Goal: Task Accomplishment & Management: Manage account settings

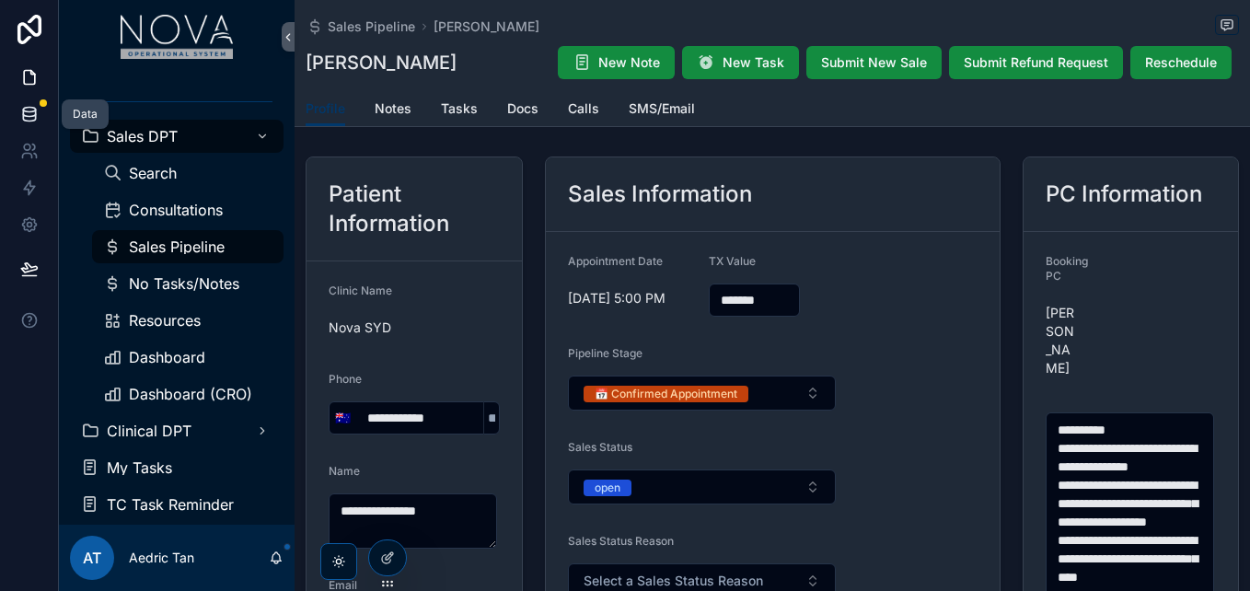
click at [43, 114] on link at bounding box center [29, 114] width 58 height 37
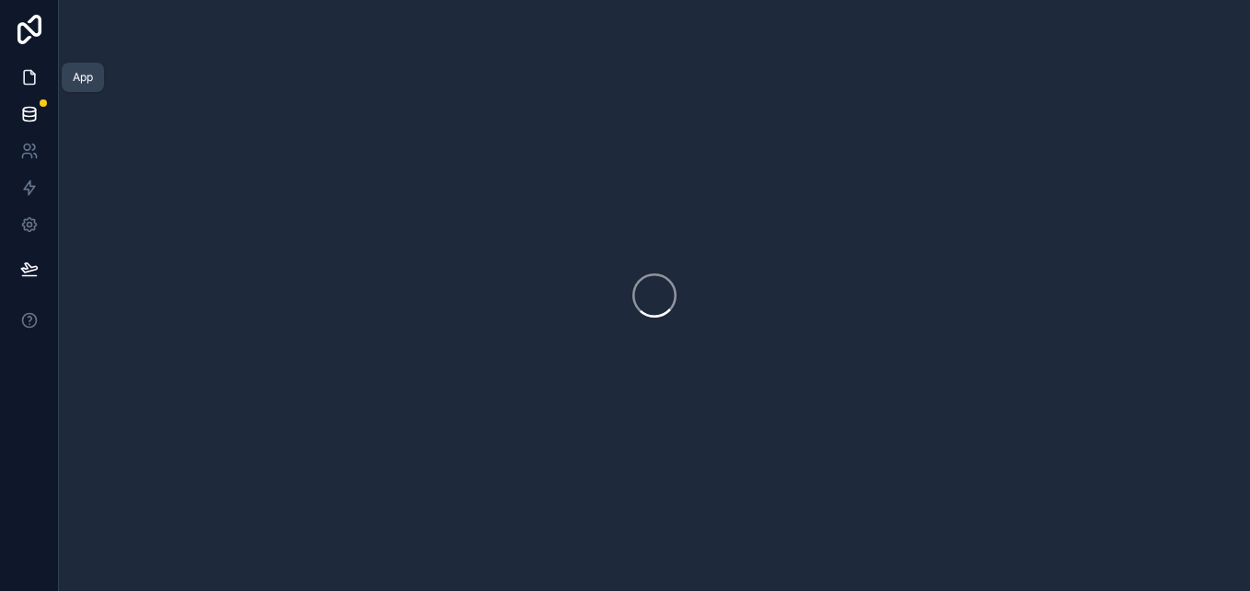
click at [33, 87] on link at bounding box center [29, 77] width 58 height 37
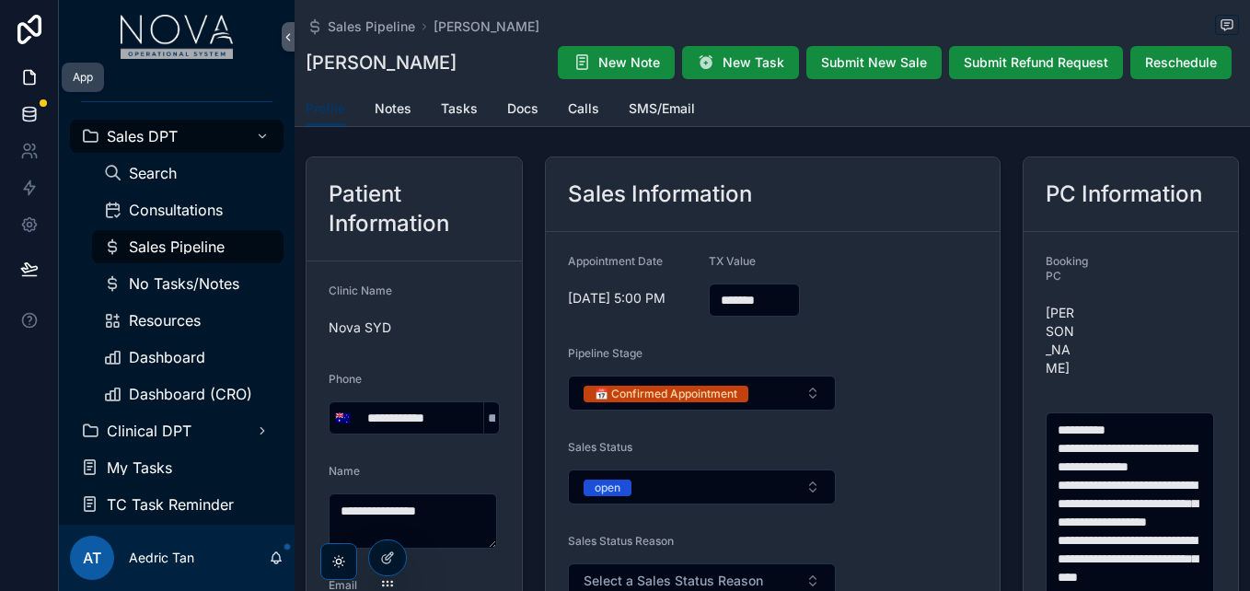
click at [33, 111] on icon at bounding box center [29, 110] width 12 height 5
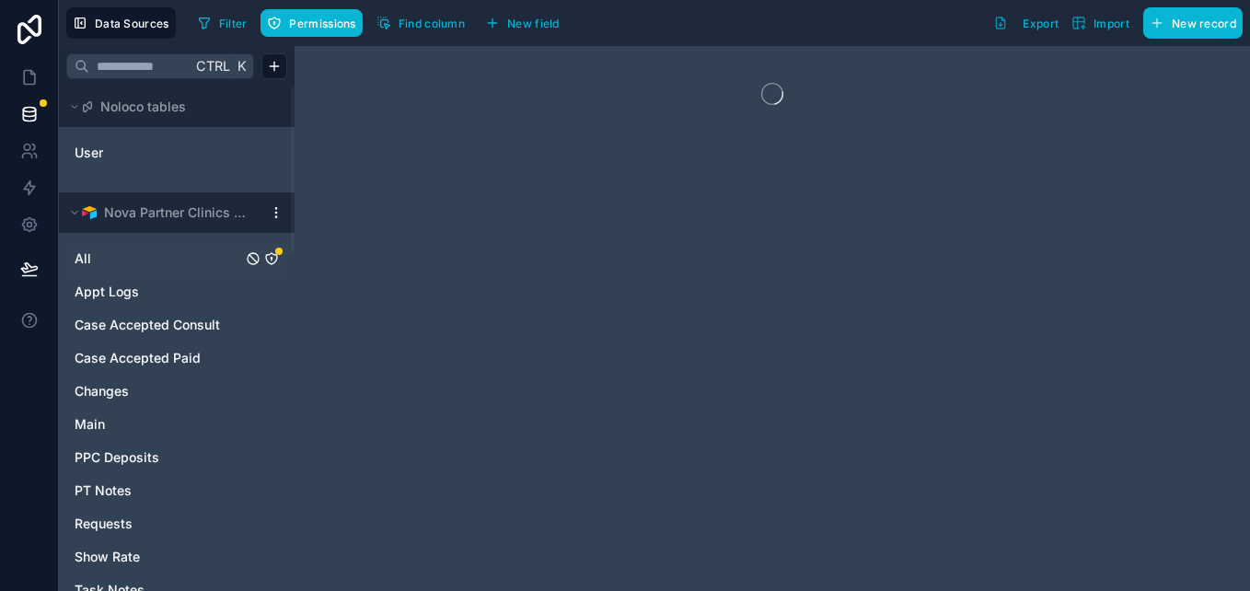
click at [273, 261] on icon "All" at bounding box center [271, 258] width 15 height 15
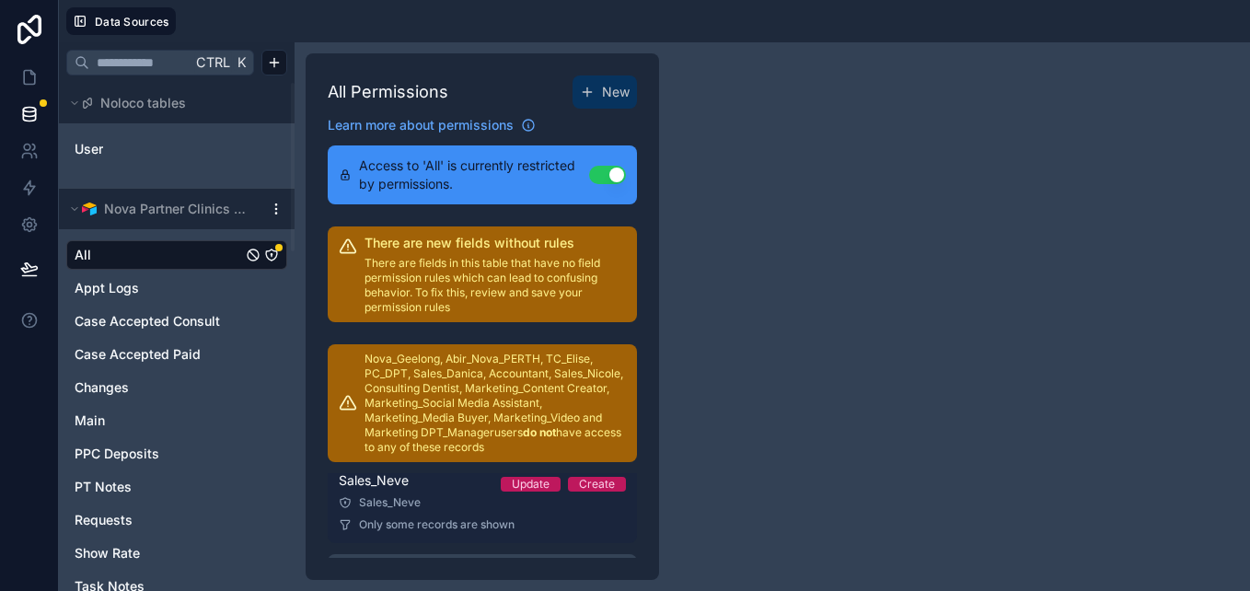
scroll to position [1322, 0]
click at [462, 495] on div "Nova Townsville Update Create" at bounding box center [482, 484] width 287 height 22
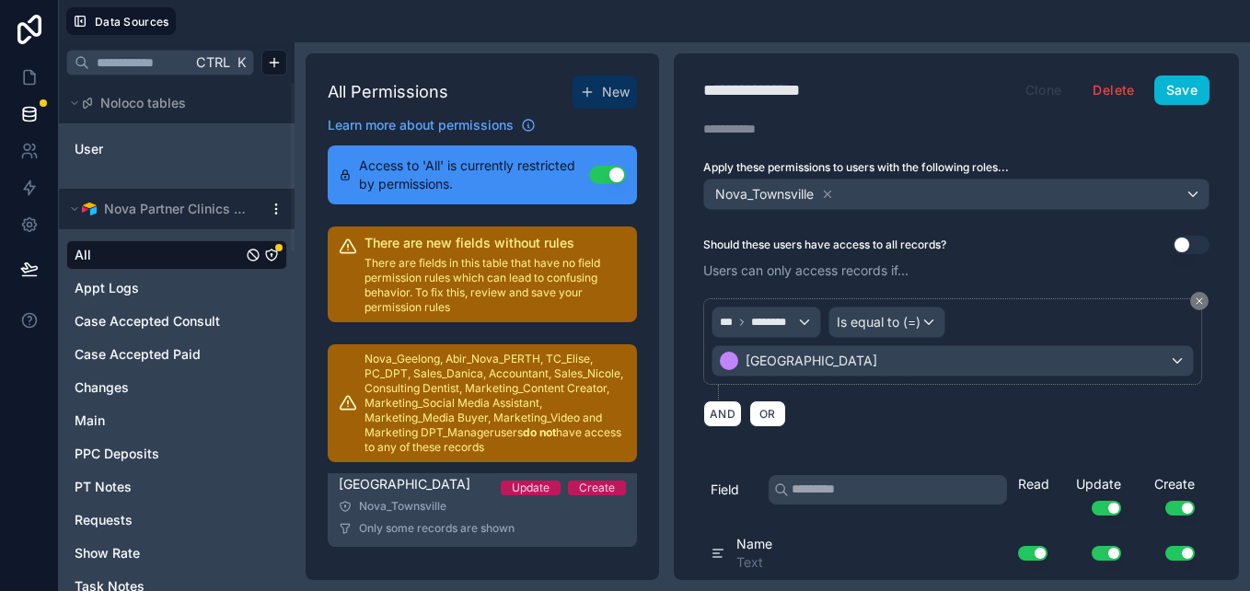
click at [1028, 95] on button "Clone" at bounding box center [1044, 90] width 61 height 29
click at [757, 99] on div "**********" at bounding box center [810, 90] width 213 height 26
type div "**********"
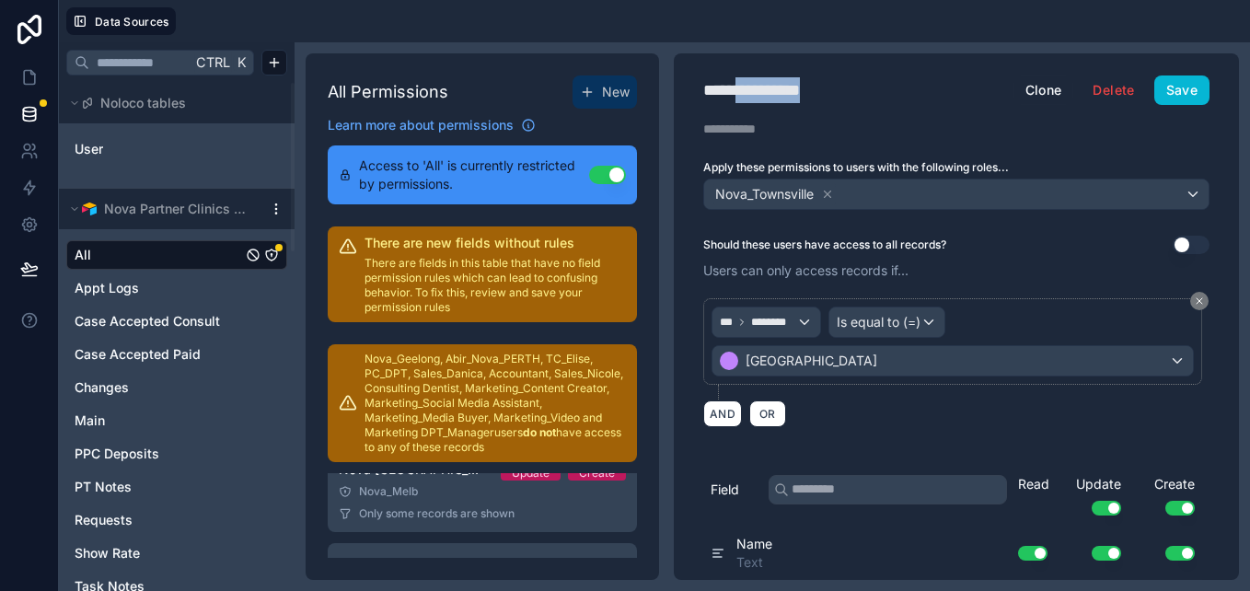
drag, startPoint x: 750, startPoint y: 97, endPoint x: 1017, endPoint y: 118, distance: 267.0
click at [1017, 118] on div "**********" at bounding box center [956, 316] width 565 height 527
click at [828, 197] on icon at bounding box center [827, 194] width 13 height 13
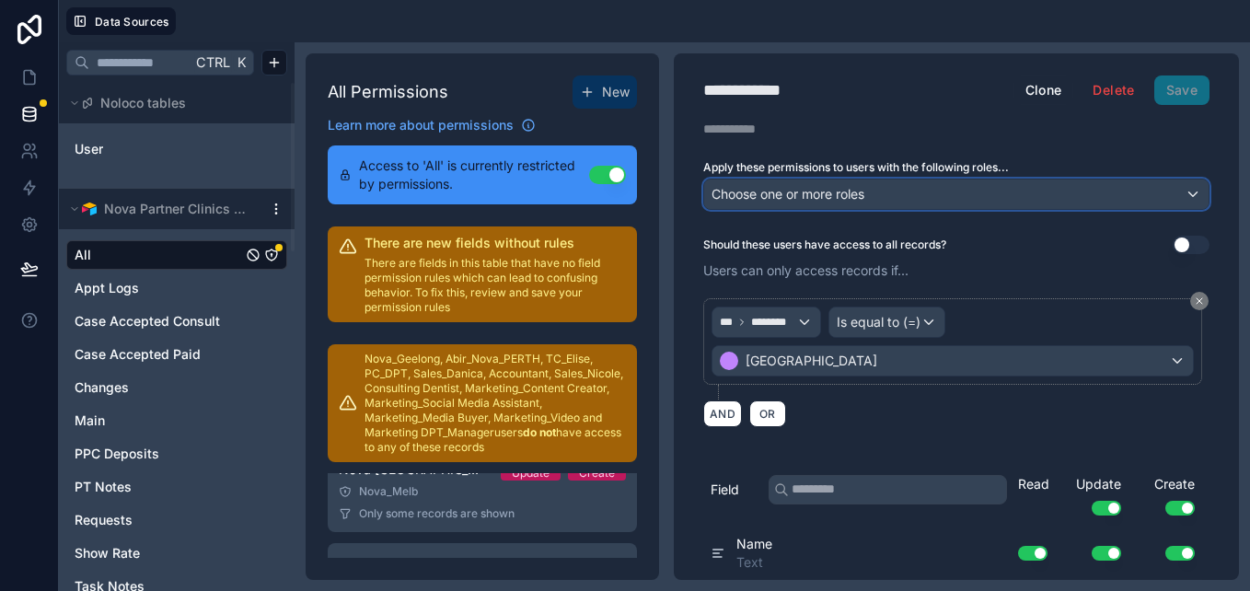
click at [858, 193] on span "Choose one or more roles" at bounding box center [788, 194] width 153 height 16
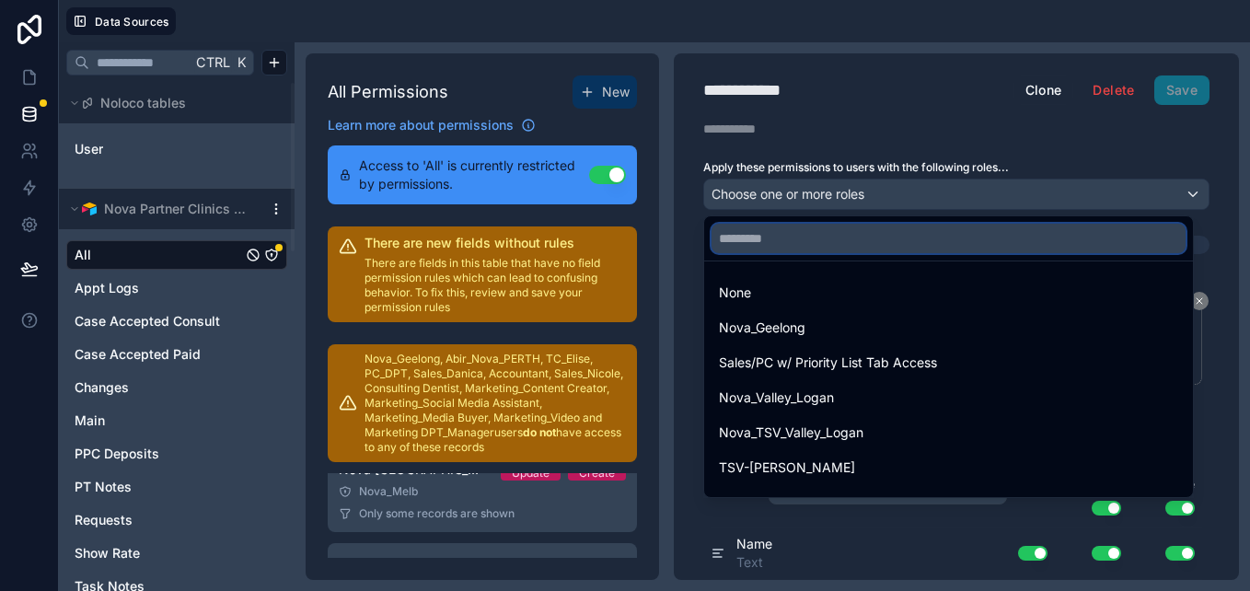
click at [861, 244] on input "text" at bounding box center [949, 238] width 474 height 29
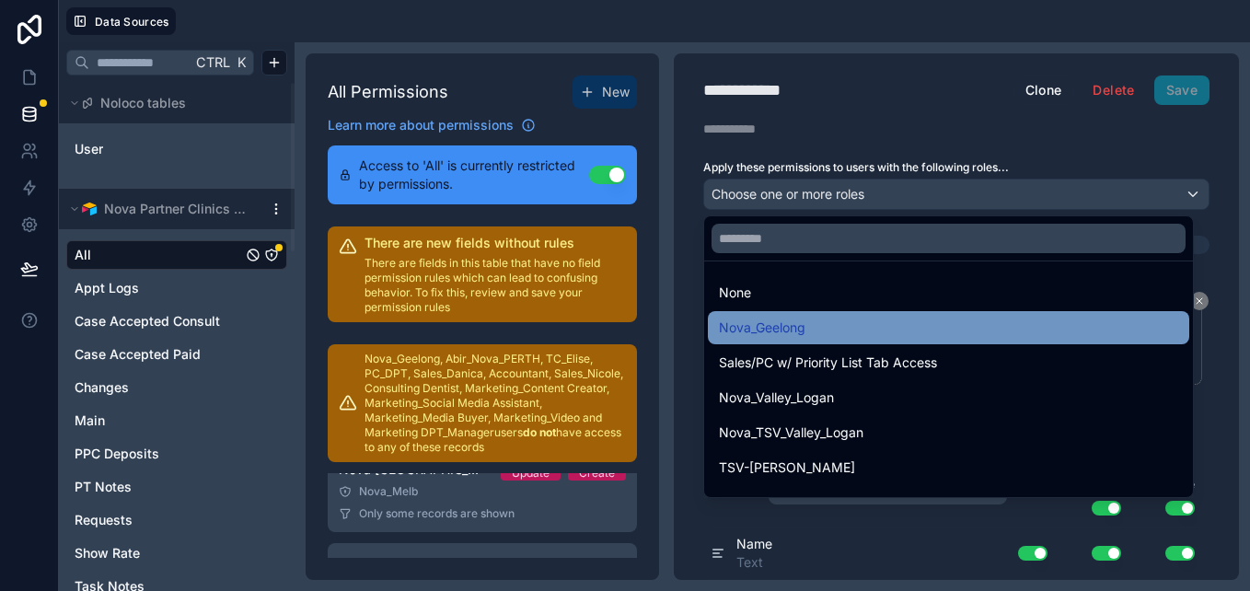
click at [817, 329] on div "Nova_Geelong" at bounding box center [948, 328] width 459 height 22
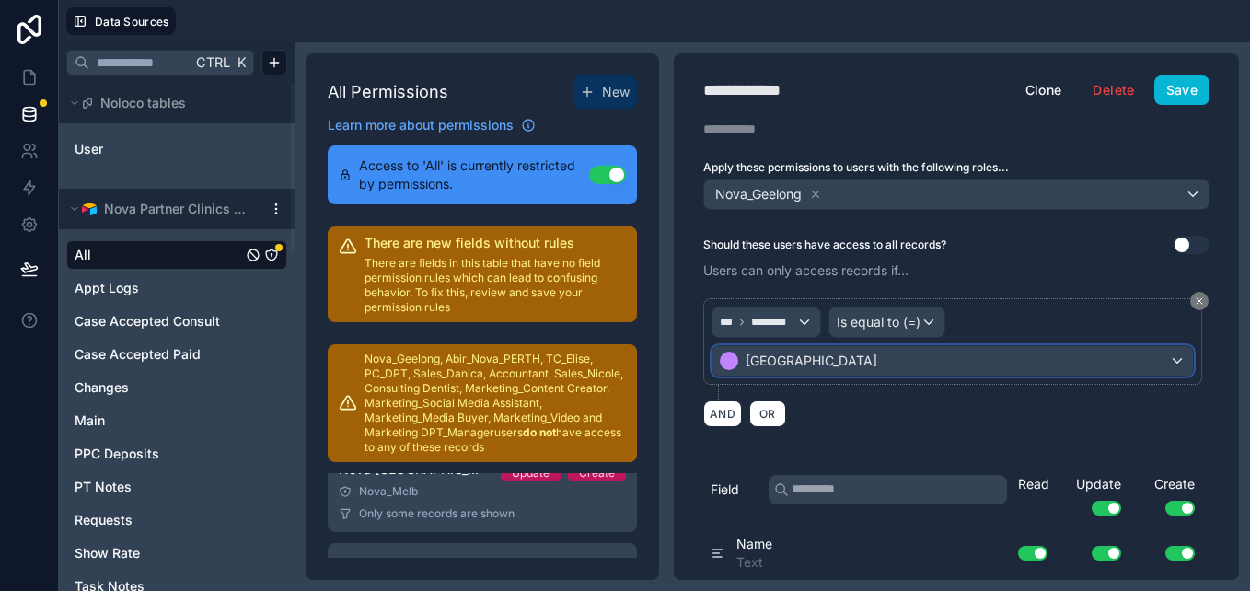
click at [856, 369] on div "[GEOGRAPHIC_DATA]" at bounding box center [953, 360] width 481 height 29
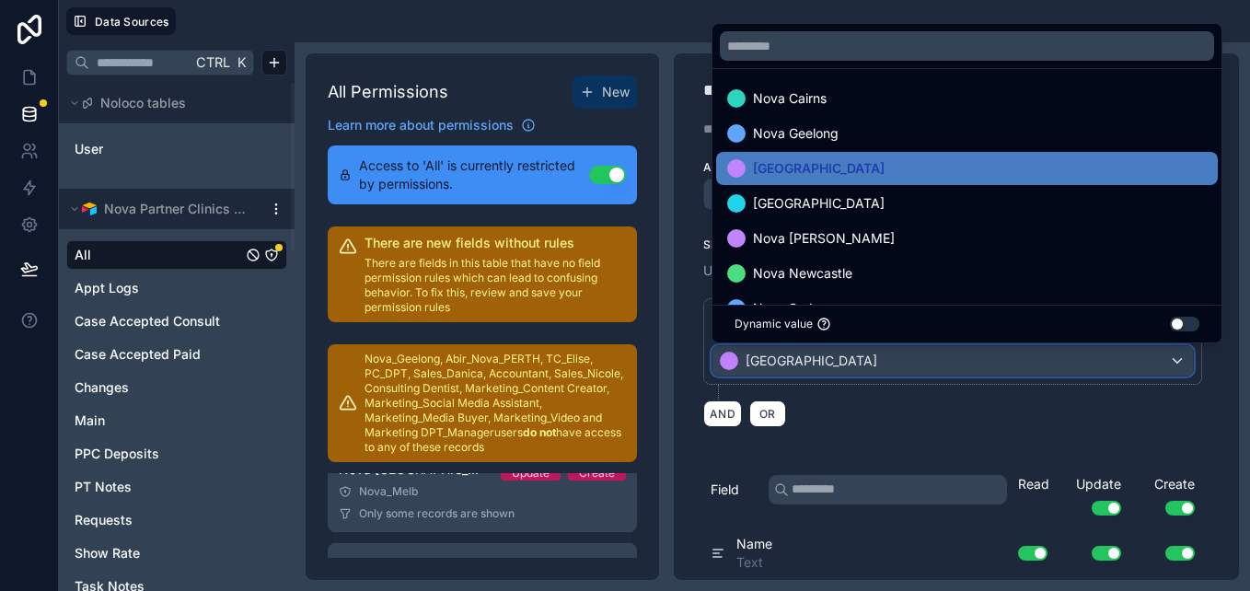
scroll to position [0, 0]
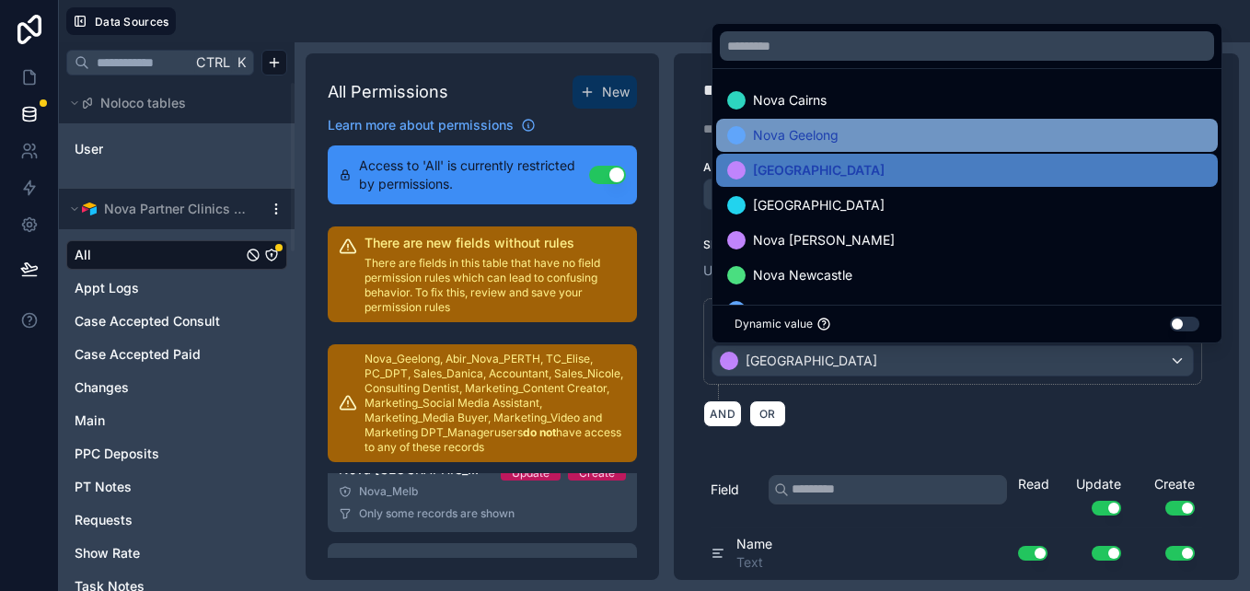
click at [925, 147] on div "Nova Geelong" at bounding box center [967, 135] width 502 height 33
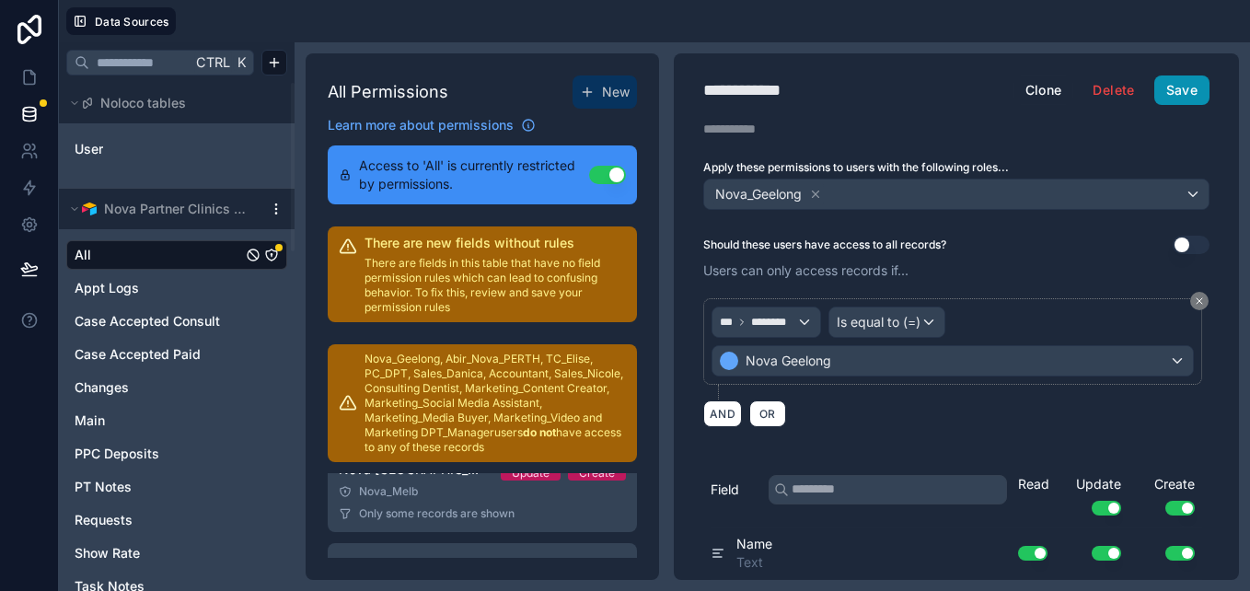
click at [1179, 97] on button "Save" at bounding box center [1182, 90] width 55 height 29
click at [37, 76] on icon at bounding box center [29, 77] width 18 height 18
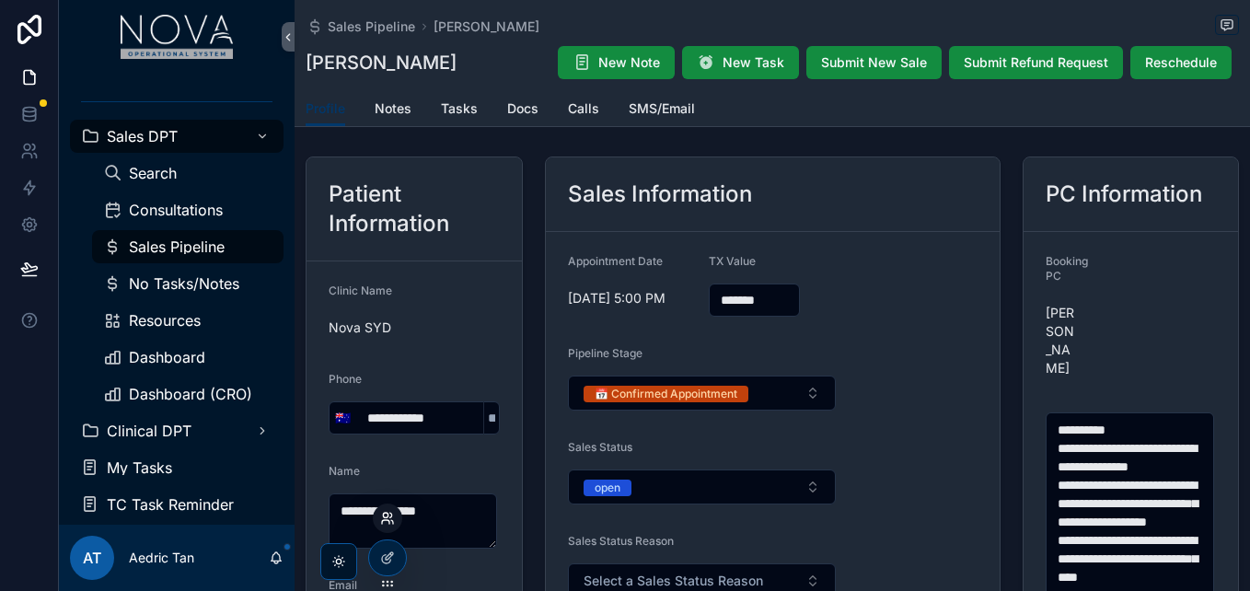
click at [380, 521] on icon at bounding box center [387, 518] width 15 height 15
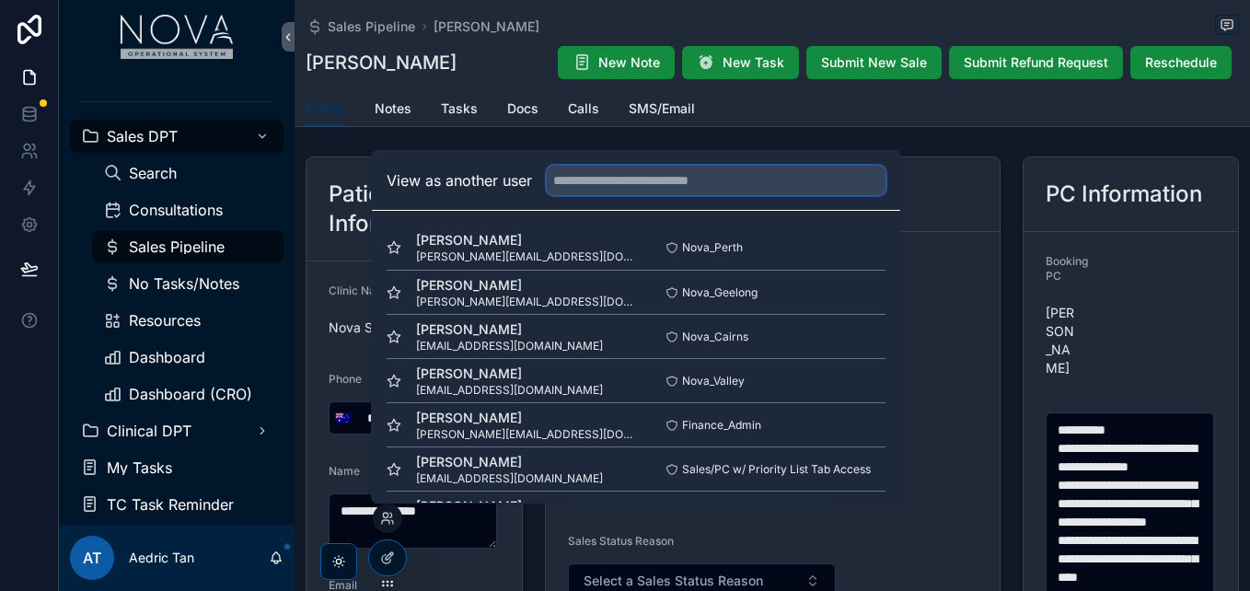
click at [692, 194] on input "text" at bounding box center [716, 180] width 339 height 29
click at [507, 295] on span "[PERSON_NAME][EMAIL_ADDRESS][DOMAIN_NAME][PERSON_NAME]" at bounding box center [526, 302] width 220 height 15
click at [850, 299] on button "Select" at bounding box center [862, 292] width 48 height 27
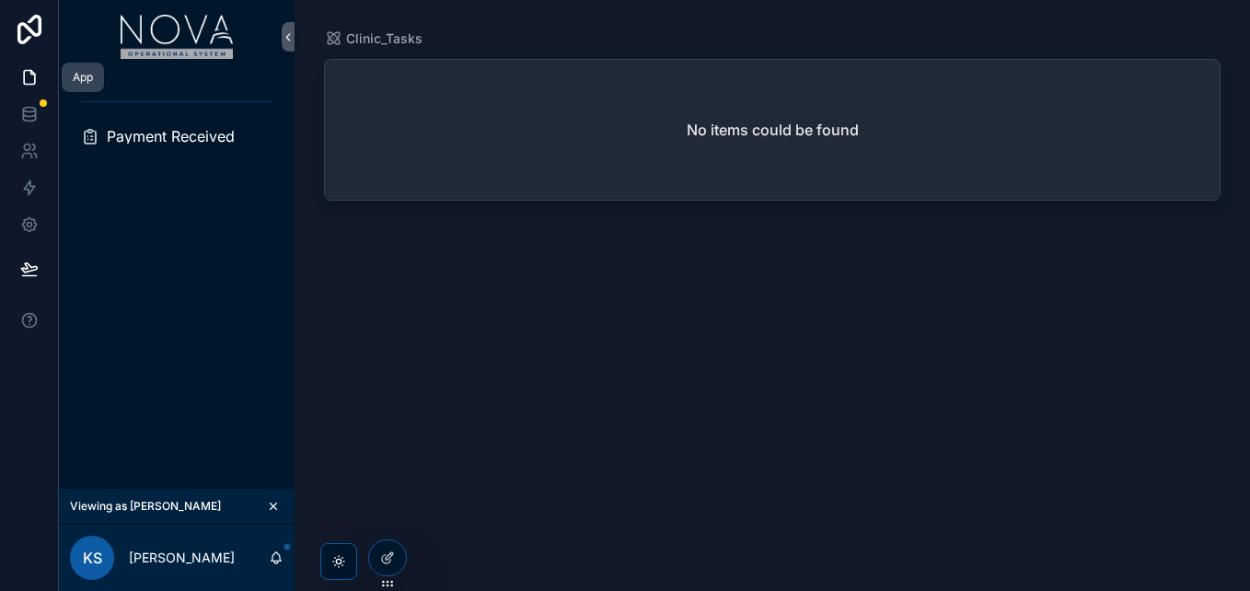
click at [38, 86] on icon at bounding box center [29, 77] width 18 height 18
click at [400, 560] on div at bounding box center [387, 558] width 37 height 35
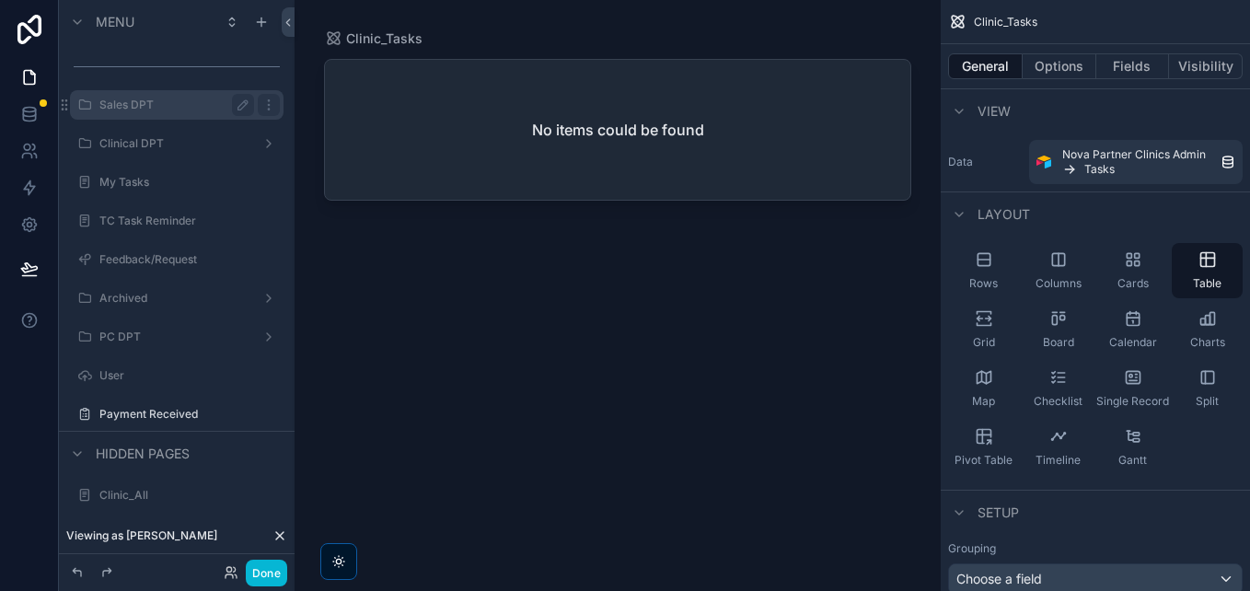
click at [177, 97] on div "Sales DPT" at bounding box center [176, 105] width 155 height 22
click at [273, 110] on icon "scrollable content" at bounding box center [269, 105] width 15 height 15
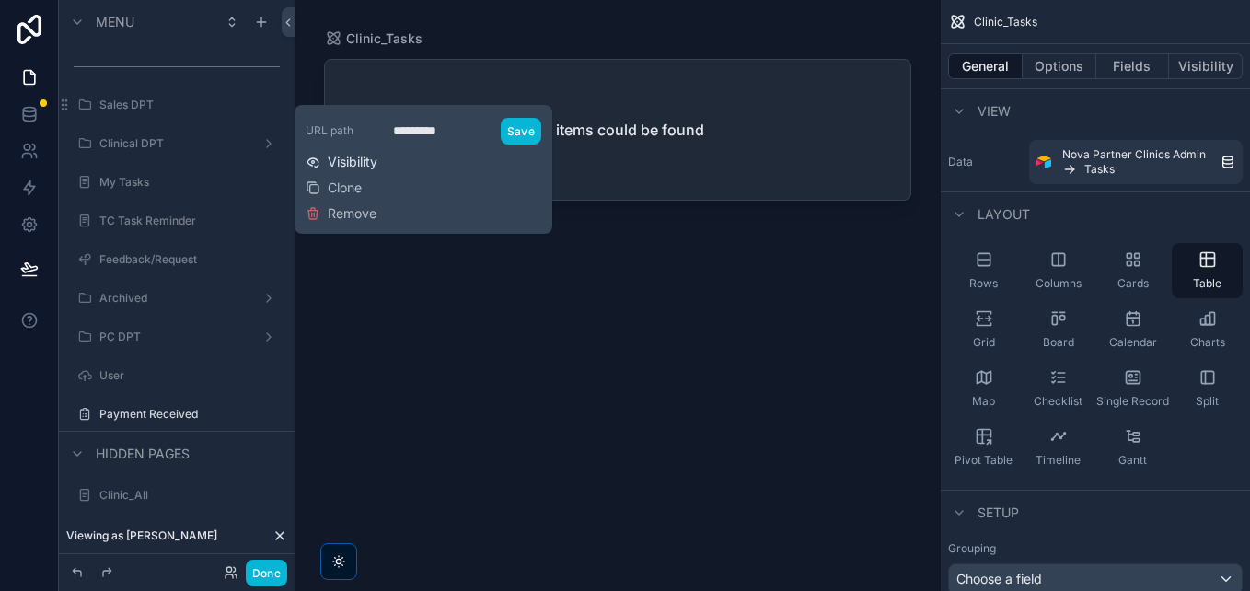
click at [367, 166] on span "Visibility" at bounding box center [353, 162] width 50 height 18
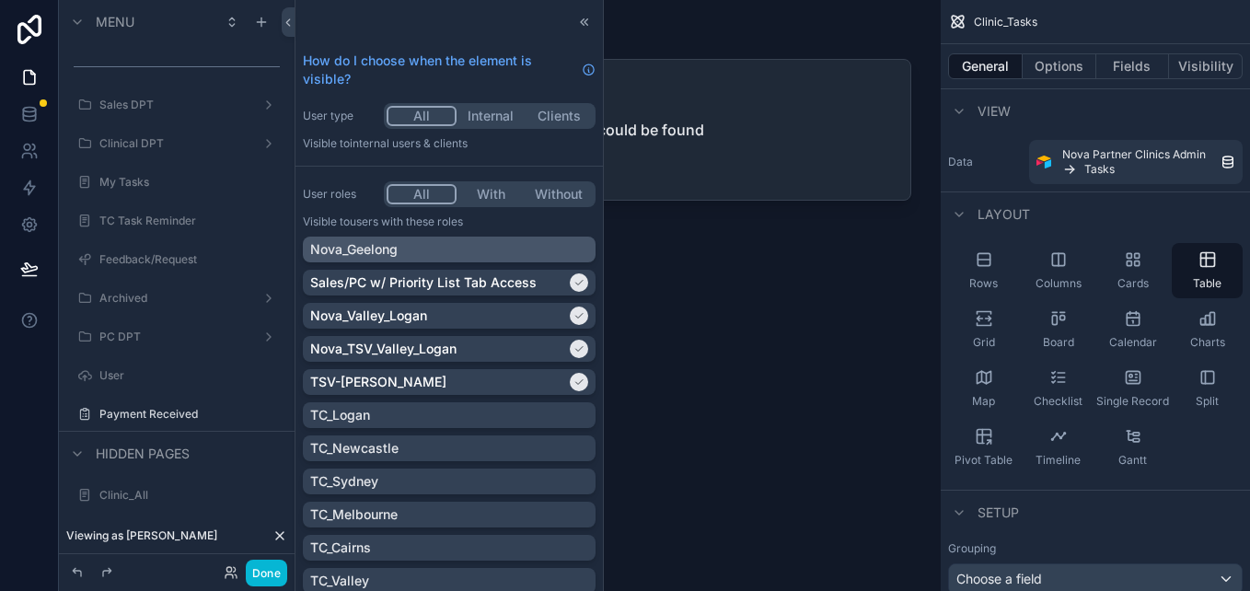
click at [477, 257] on div "Nova_Geelong" at bounding box center [449, 249] width 278 height 18
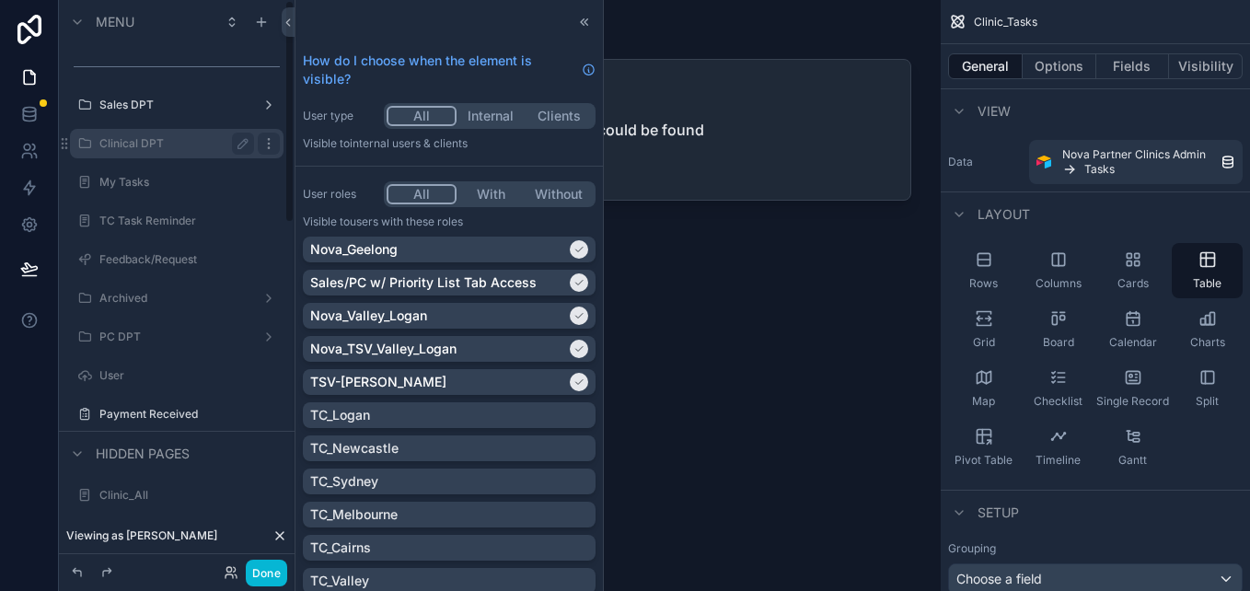
click at [269, 143] on icon "scrollable content" at bounding box center [268, 143] width 1 height 1
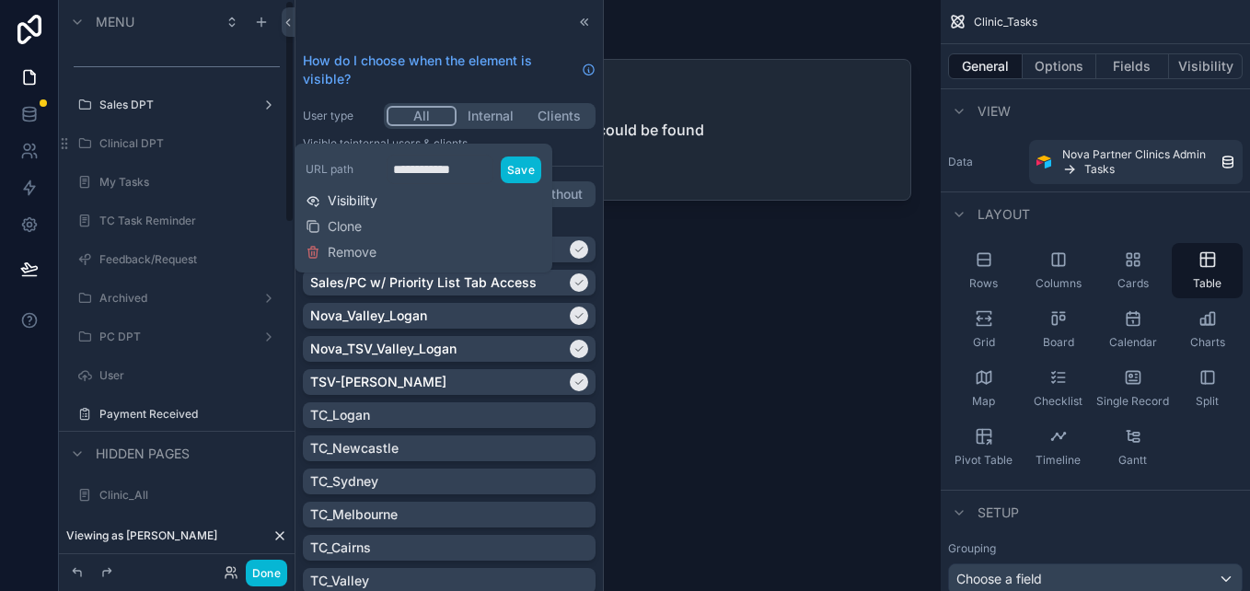
click at [372, 206] on span "Visibility" at bounding box center [353, 201] width 50 height 18
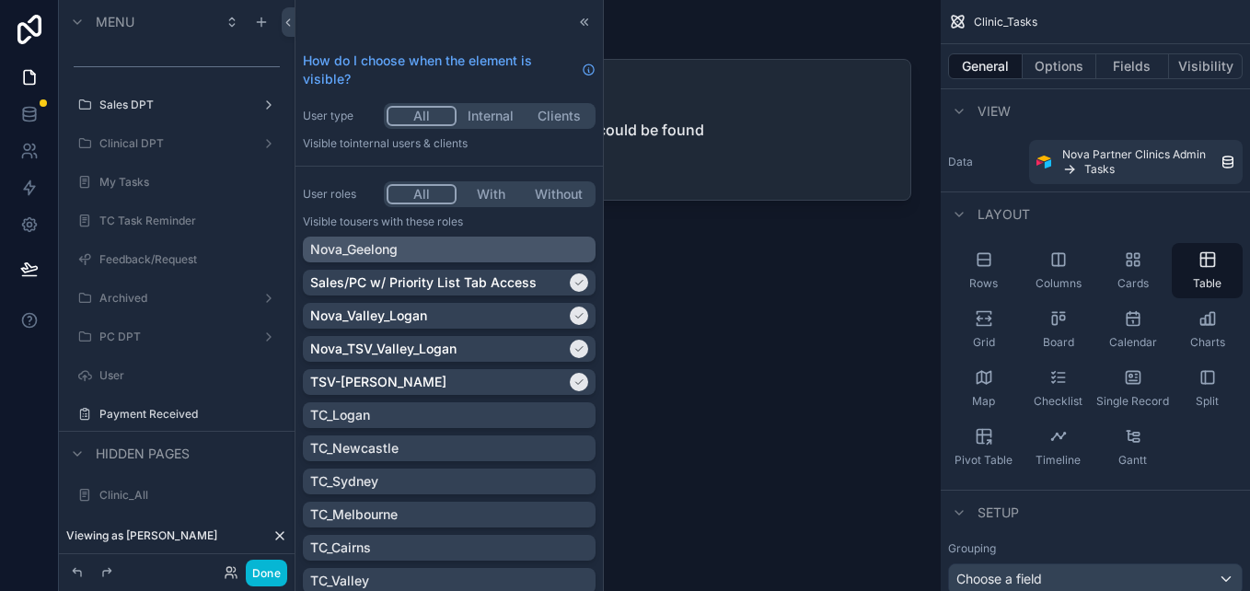
click at [521, 245] on div "Nova_Geelong" at bounding box center [449, 249] width 278 height 18
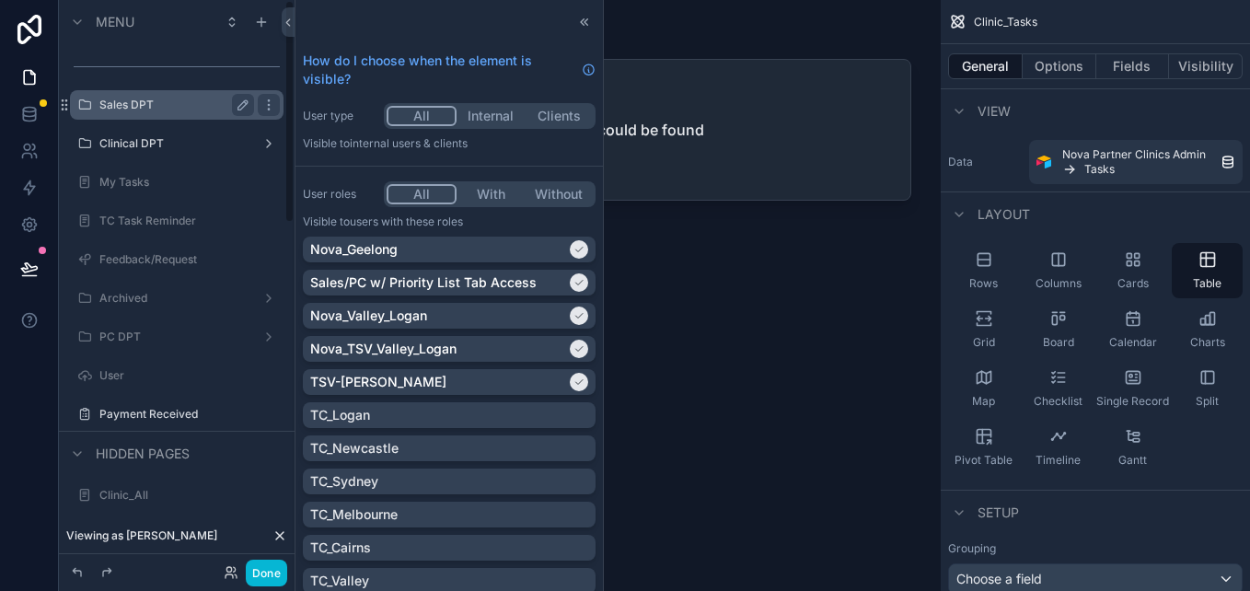
click at [189, 114] on div "Sales DPT" at bounding box center [176, 105] width 155 height 22
click at [179, 106] on label "Sales DPT" at bounding box center [172, 105] width 147 height 15
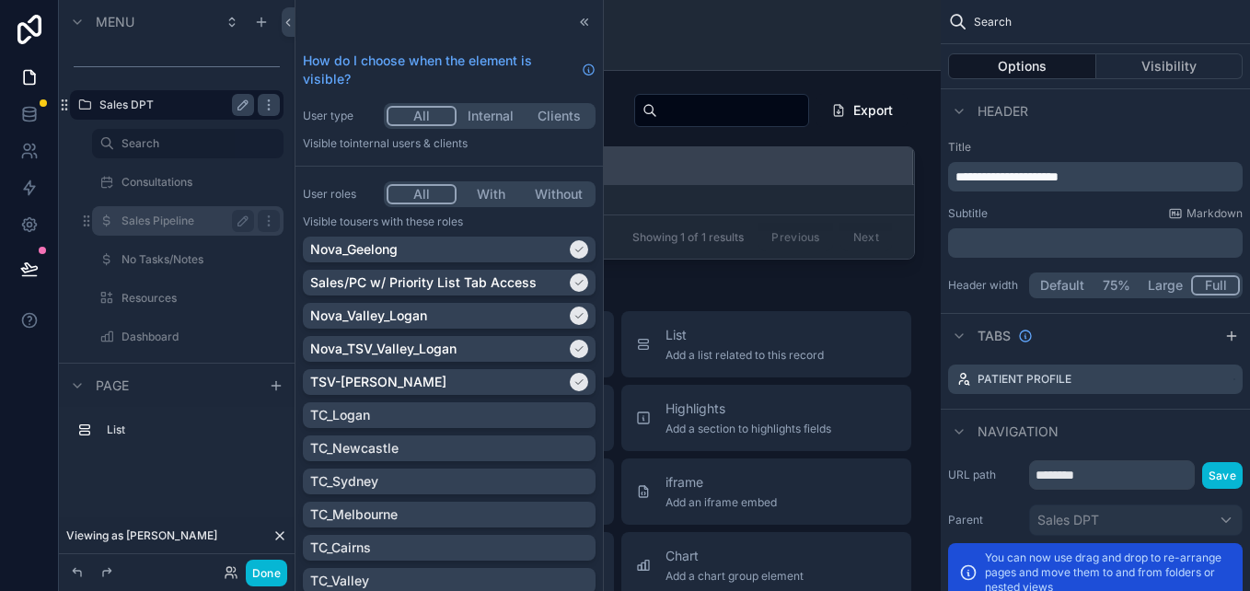
click at [165, 222] on label "Sales Pipeline" at bounding box center [184, 221] width 125 height 15
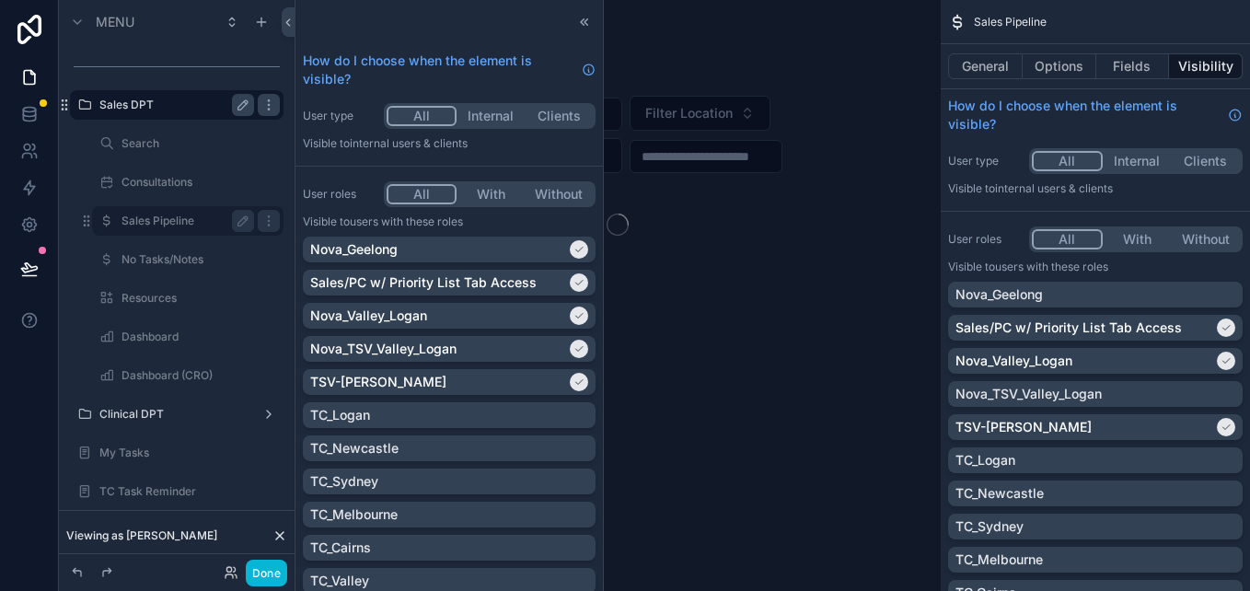
click at [844, 52] on div "scrollable content" at bounding box center [618, 295] width 646 height 591
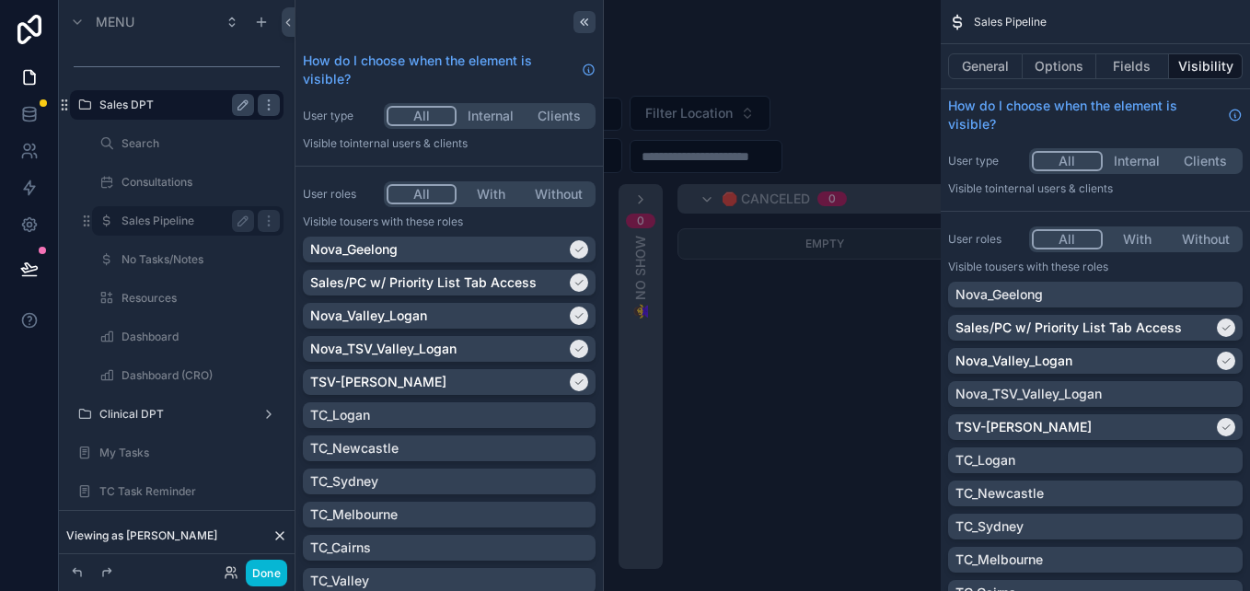
click at [579, 30] on div at bounding box center [585, 22] width 22 height 22
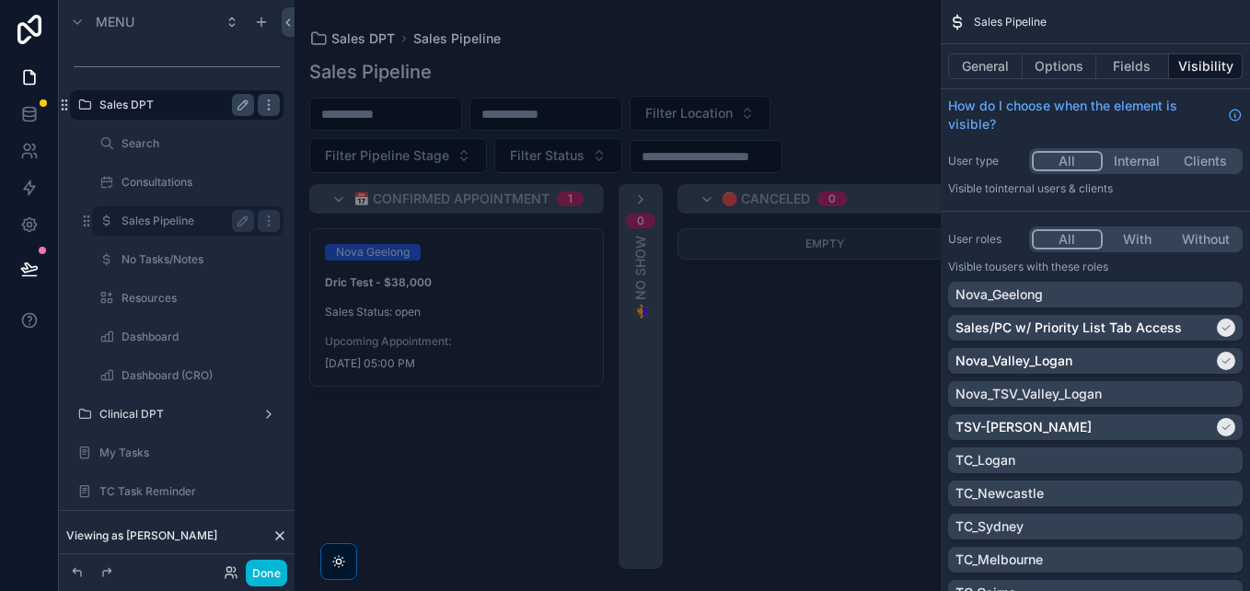
click at [737, 331] on div "Empty" at bounding box center [825, 405] width 295 height 354
click at [612, 179] on div "Sales Pipeline Filter Location Filter Pipeline Stage Filter Status 📅 Confirmed …" at bounding box center [618, 308] width 646 height 521
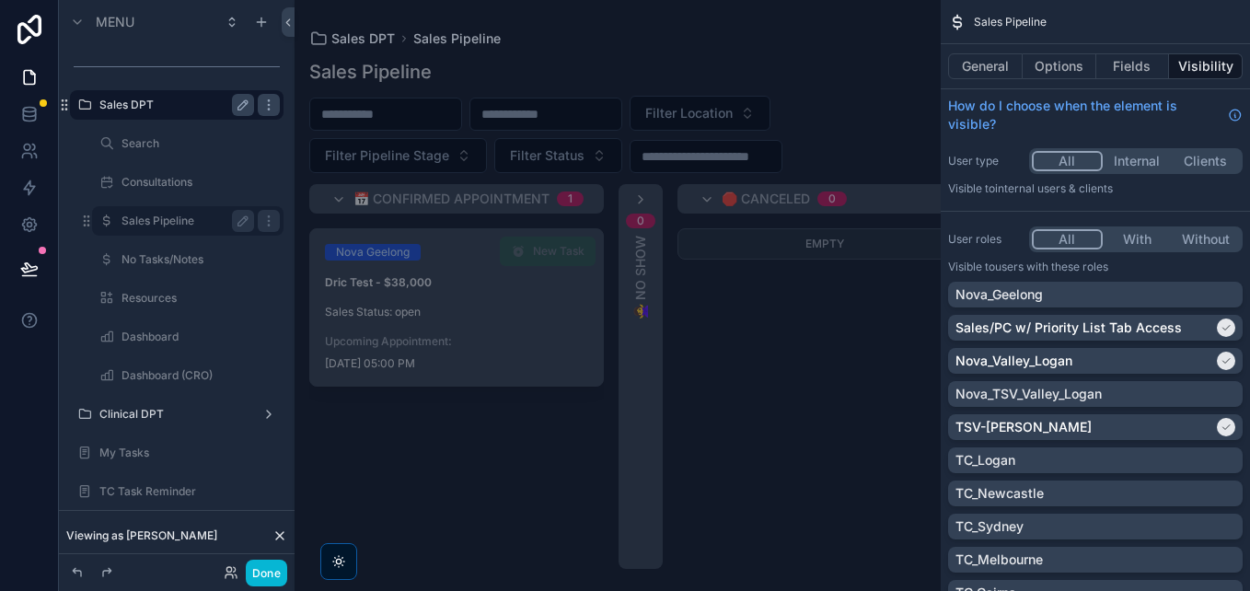
click at [433, 294] on div "Nova Geelong Dric Test - $38,000 Sales Status: open Upcoming Appointment: 25/10…" at bounding box center [456, 307] width 293 height 157
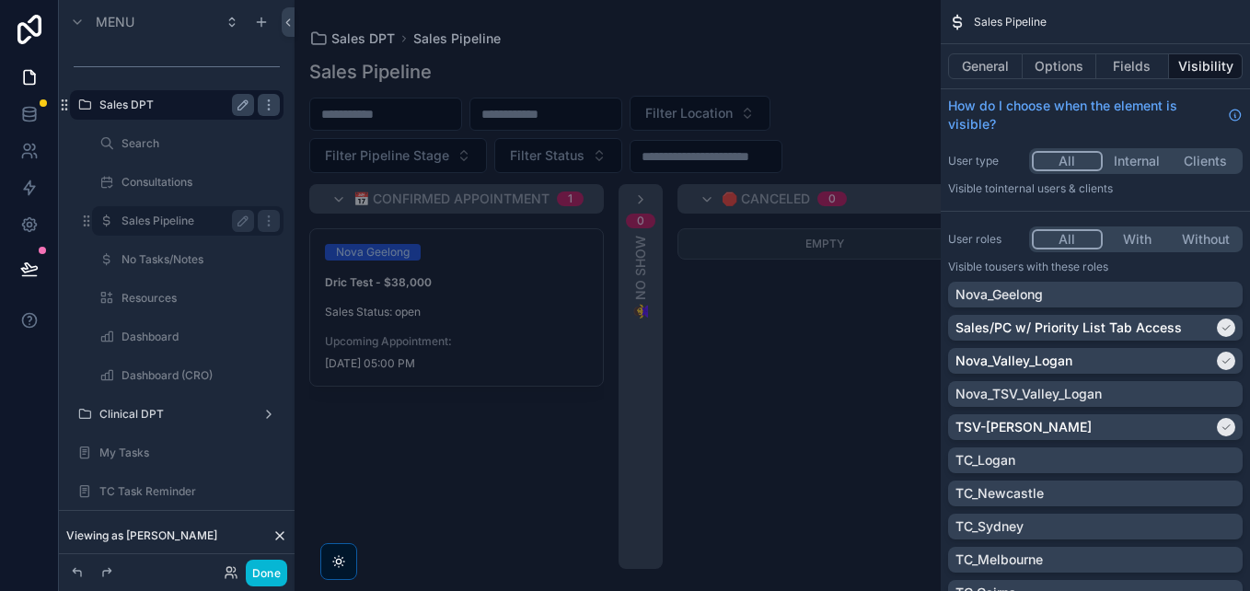
click at [767, 57] on div "Sales Pipeline Filter Location Filter Pipeline Stage Filter Status 📅 Confirmed …" at bounding box center [618, 308] width 646 height 521
click at [1111, 298] on div "Nova_Geelong" at bounding box center [1096, 294] width 280 height 18
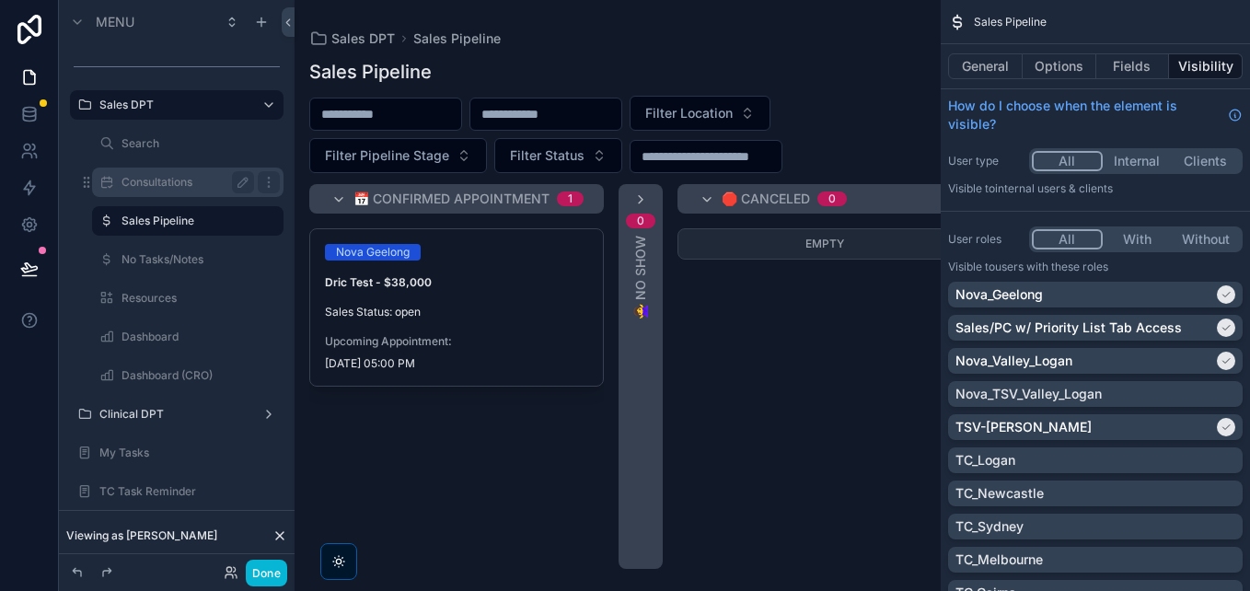
click at [201, 177] on label "Consultations" at bounding box center [184, 182] width 125 height 15
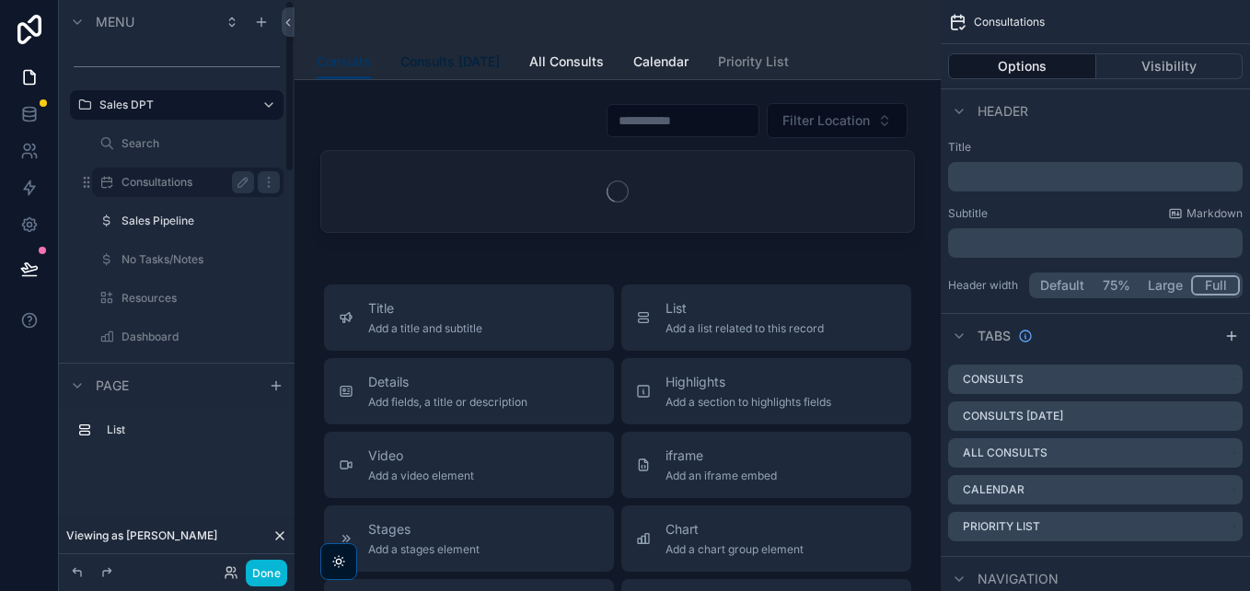
click at [444, 63] on span "Consults Today" at bounding box center [450, 61] width 99 height 18
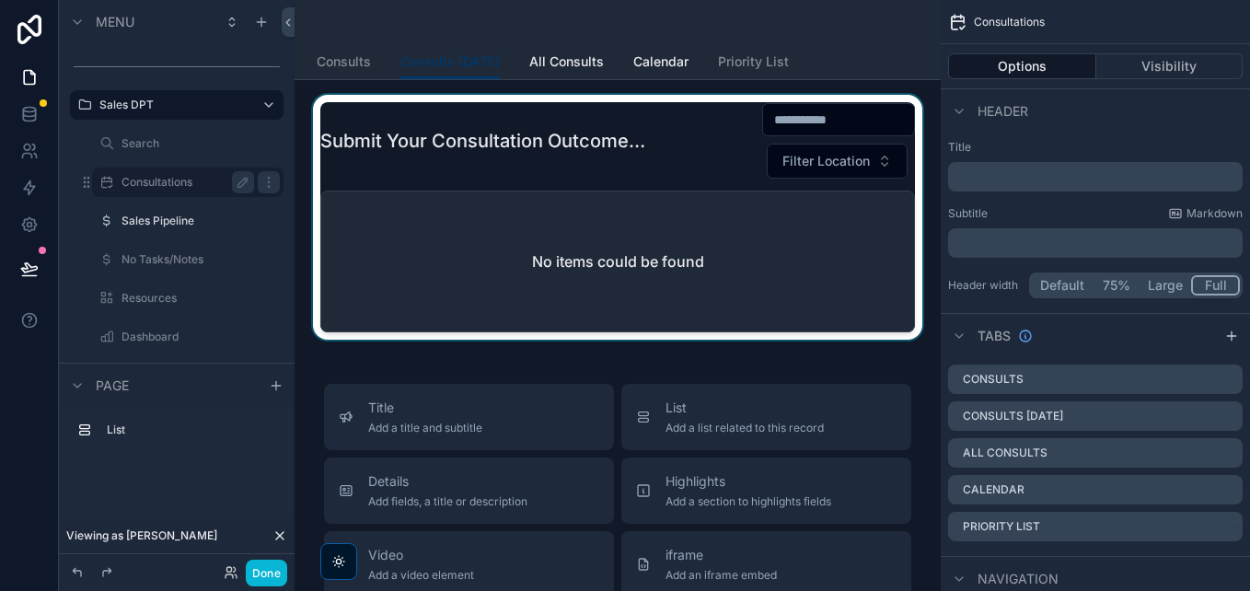
click at [535, 192] on div "scrollable content" at bounding box center [617, 217] width 617 height 245
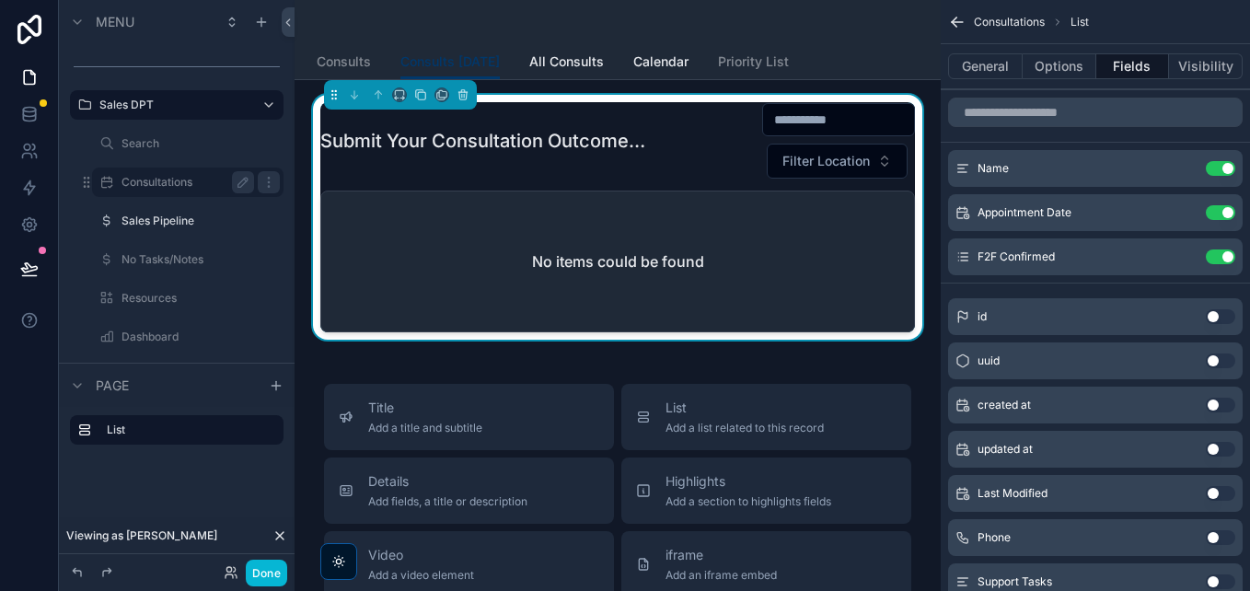
click at [1212, 52] on div "General Options Fields Visibility" at bounding box center [1095, 66] width 309 height 44
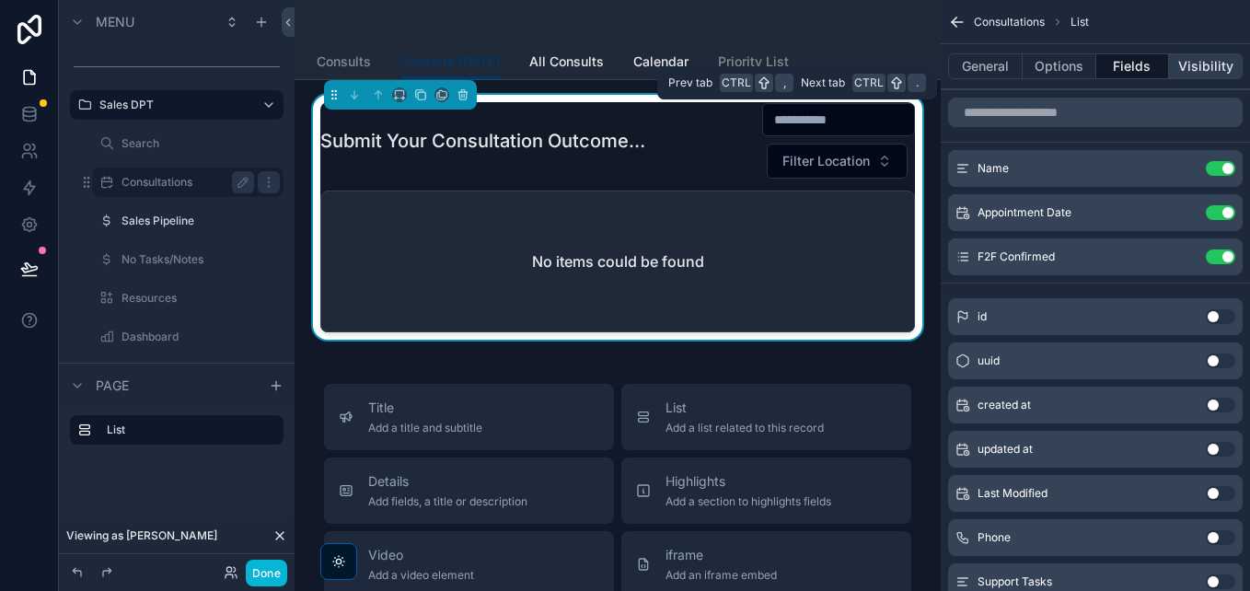
click at [1216, 59] on button "Visibility" at bounding box center [1206, 66] width 74 height 26
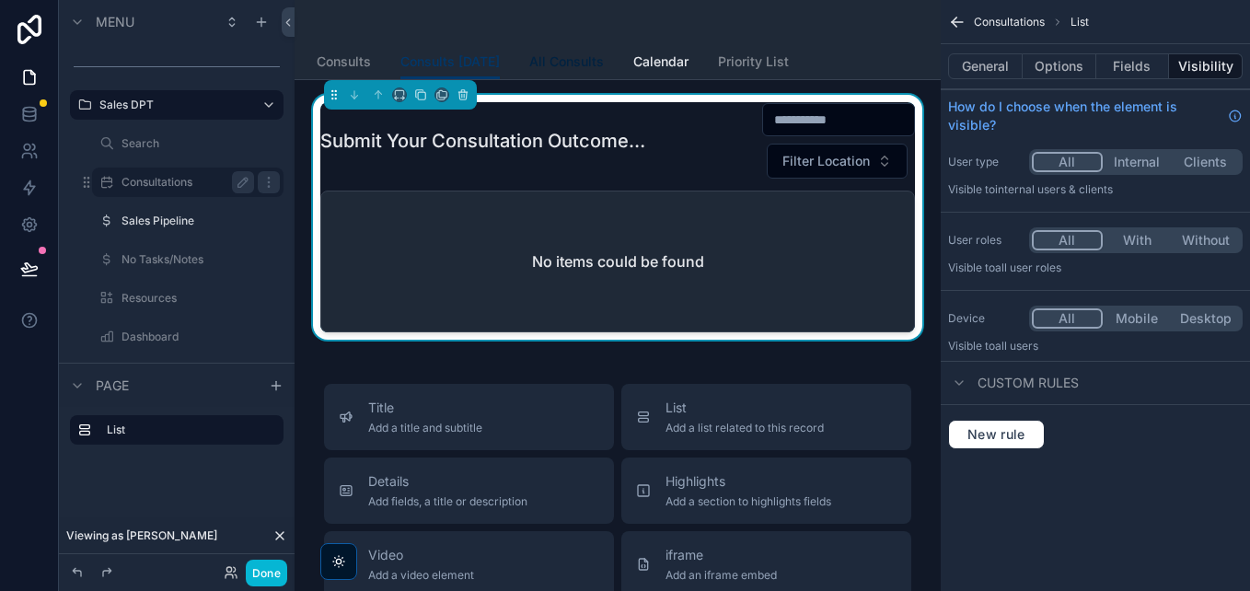
click at [597, 64] on span "All Consults" at bounding box center [566, 61] width 75 height 18
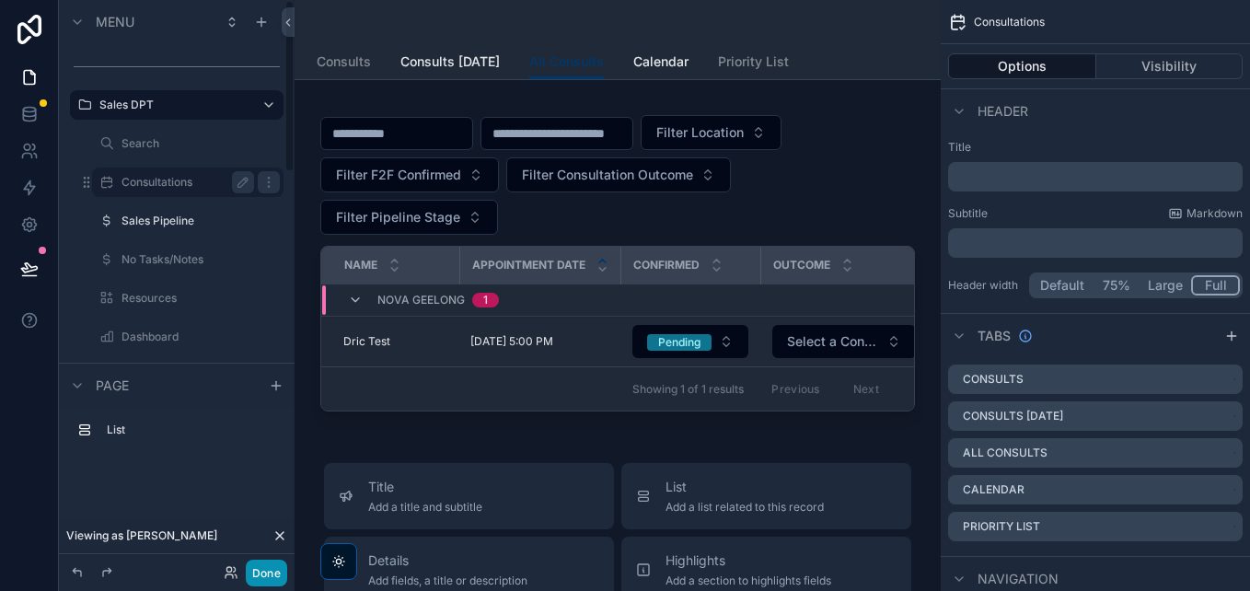
click at [262, 572] on button "Done" at bounding box center [266, 573] width 41 height 27
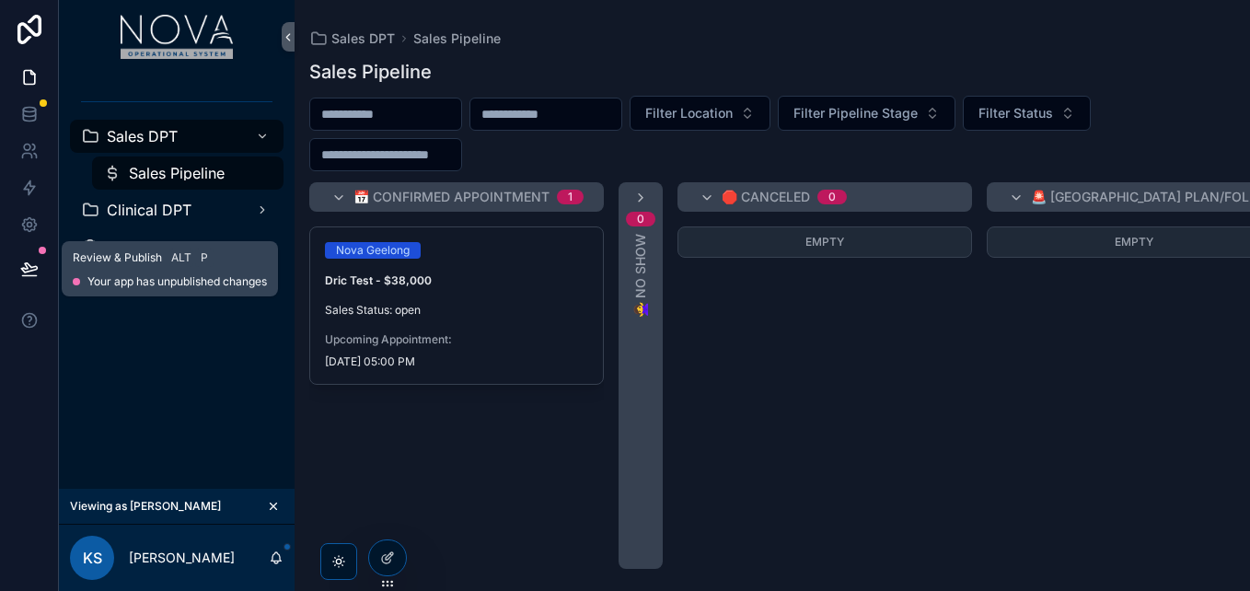
click at [34, 282] on button at bounding box center [29, 269] width 41 height 52
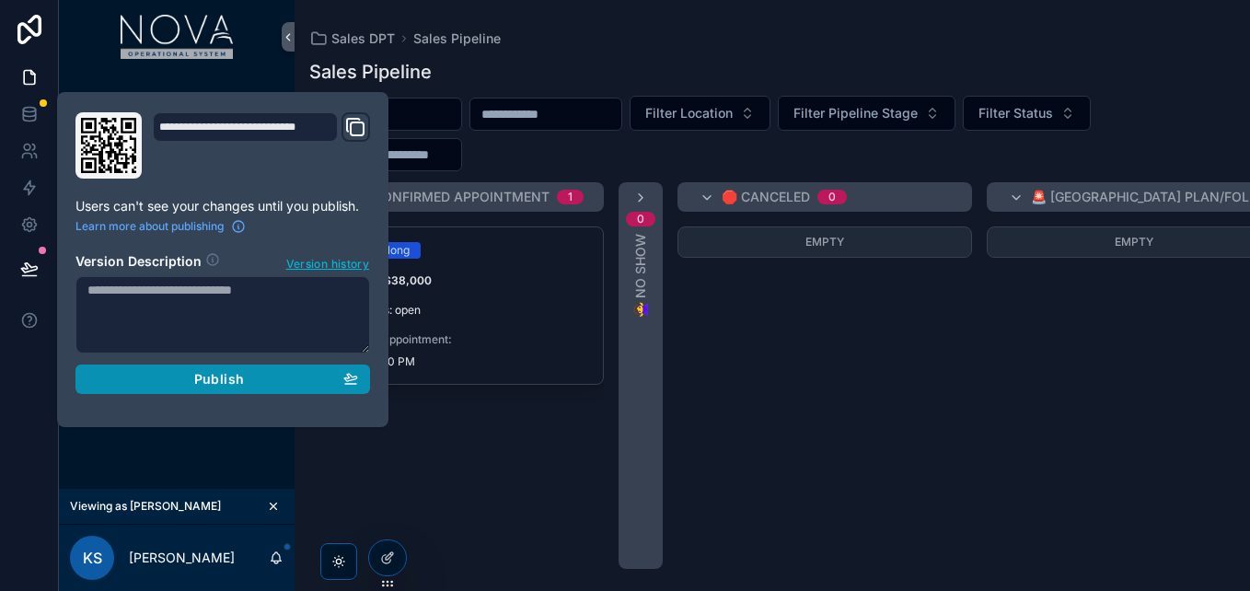
click at [192, 376] on div "Publish" at bounding box center [222, 379] width 271 height 17
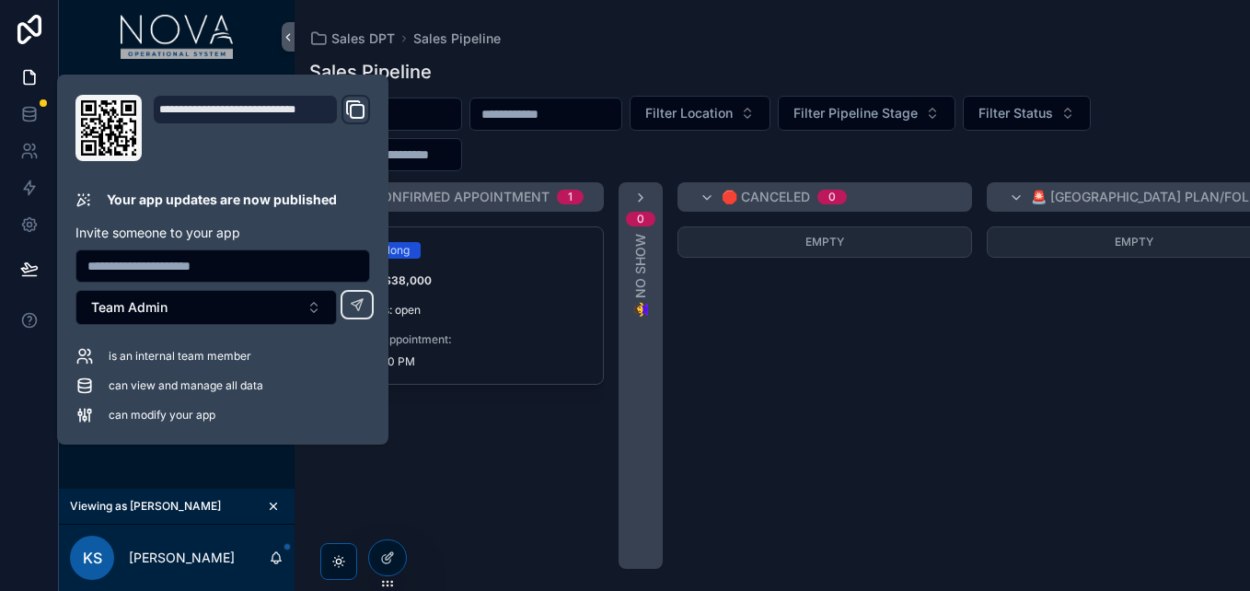
click at [654, 206] on div "0 🙅‍♀️ No Show" at bounding box center [641, 375] width 44 height 387
